Goal: Communication & Community: Connect with others

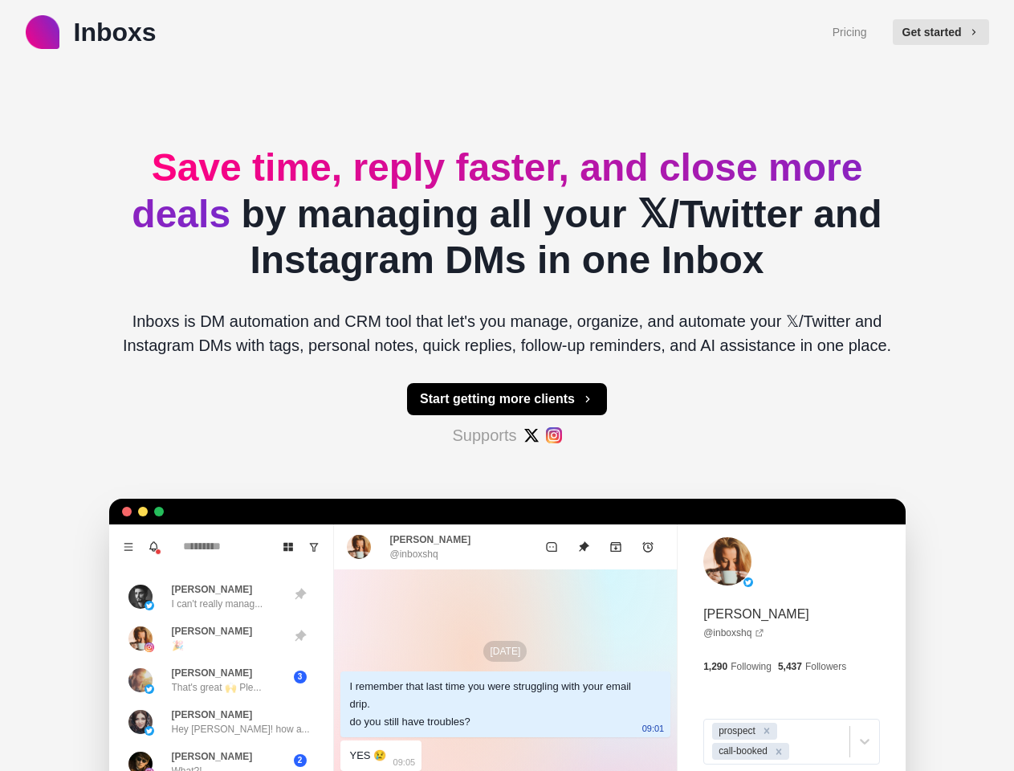
click at [948, 32] on button "Get started" at bounding box center [941, 32] width 96 height 26
click at [507, 399] on button "Start getting more clients" at bounding box center [507, 399] width 200 height 32
click at [124, 547] on icon "Menu" at bounding box center [128, 546] width 9 height 7
click at [150, 547] on icon "Notifications" at bounding box center [154, 545] width 8 height 7
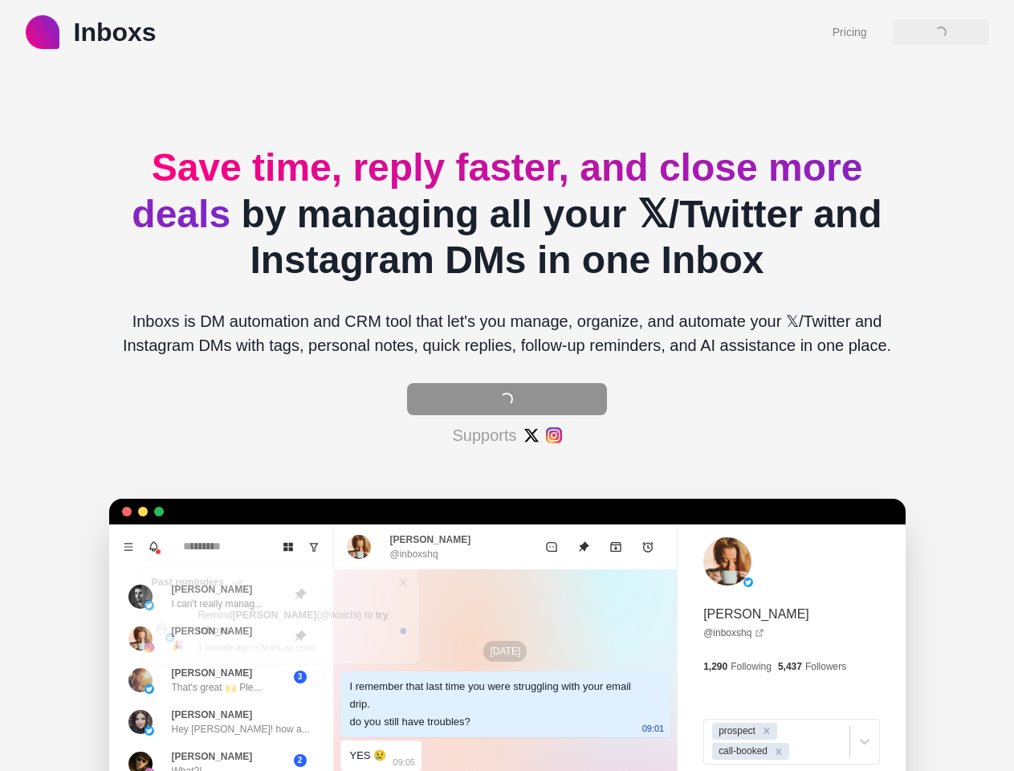
click at [283, 547] on icon "Board View" at bounding box center [288, 546] width 11 height 11
click at [308, 547] on icon "Show unread conversations" at bounding box center [313, 546] width 11 height 11
click at [205, 597] on header "Past reminders" at bounding box center [279, 582] width 277 height 31
click at [205, 640] on p "1 minute ago" at bounding box center [225, 647] width 54 height 14
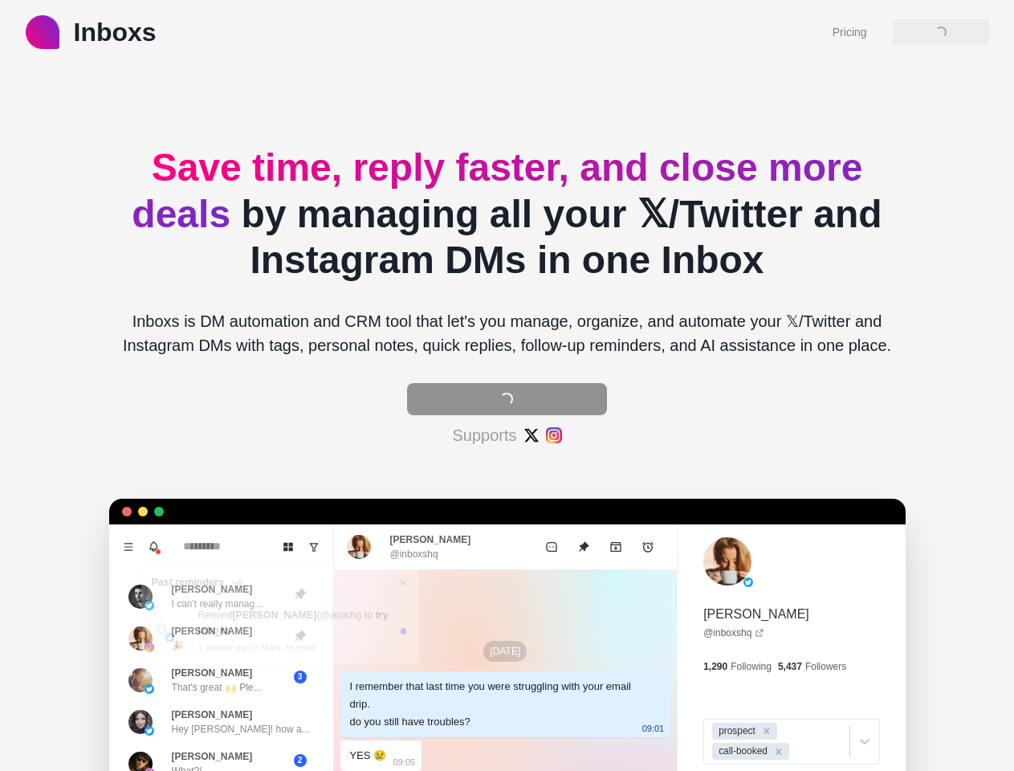
type textarea "*"
